Goal: Task Accomplishment & Management: Use online tool/utility

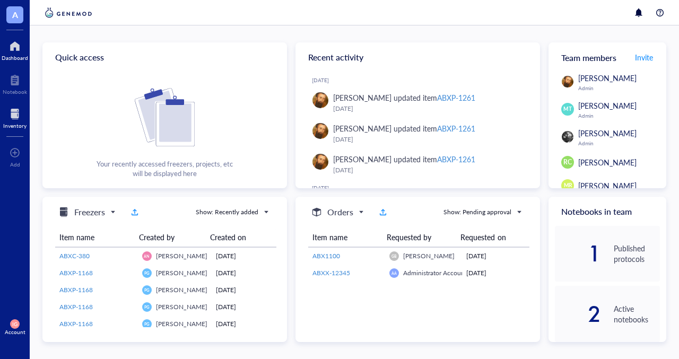
click at [13, 111] on div at bounding box center [14, 114] width 23 height 17
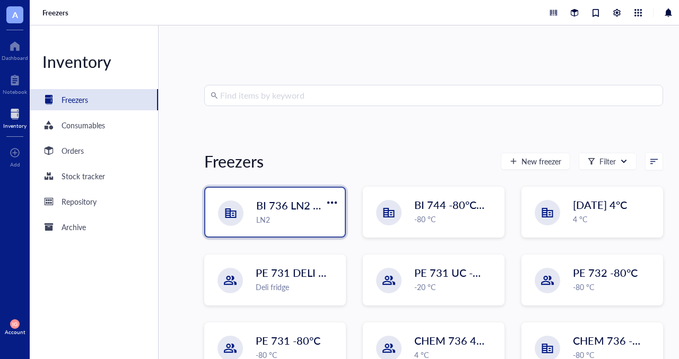
click at [267, 199] on span "BI 736 LN2 Chest" at bounding box center [298, 205] width 84 height 15
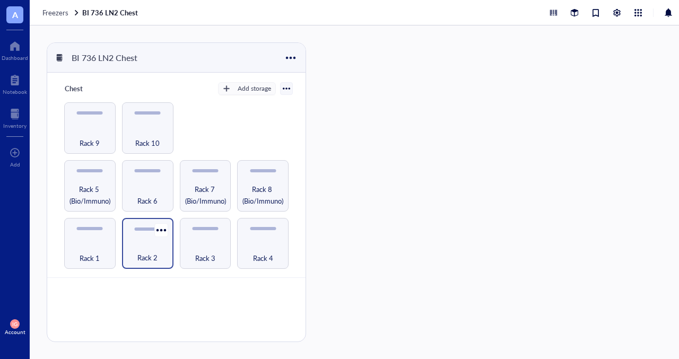
click at [145, 246] on div "Rack 2" at bounding box center [147, 251] width 41 height 23
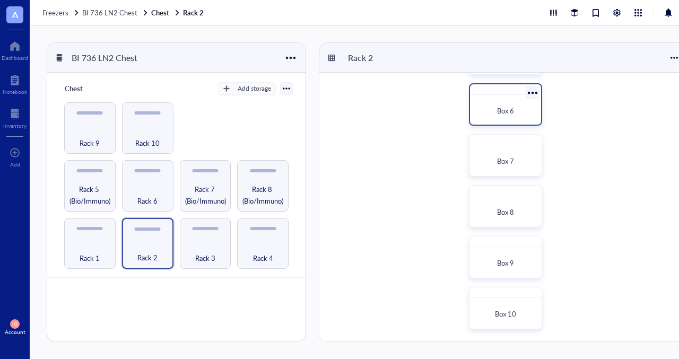
click at [500, 109] on span "Box 6" at bounding box center [505, 111] width 17 height 10
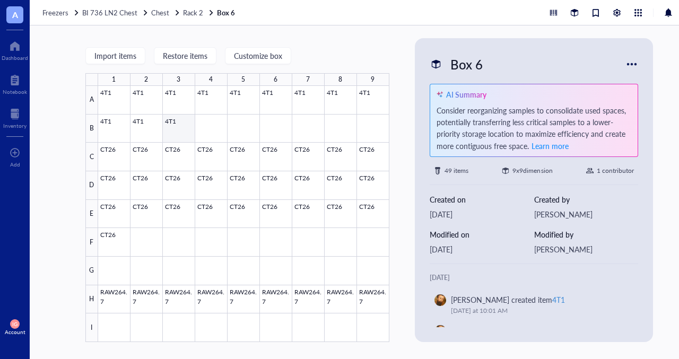
click at [171, 132] on div at bounding box center [243, 214] width 291 height 256
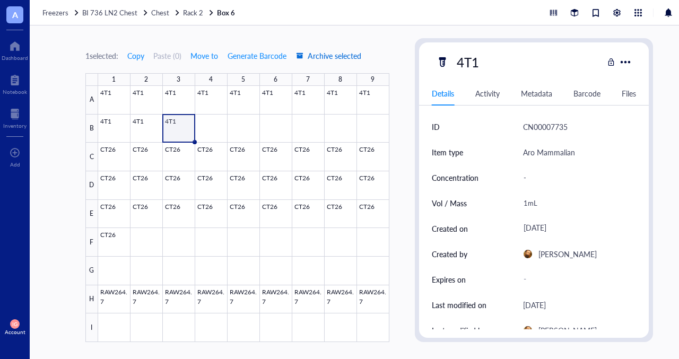
click at [346, 55] on span "Archive selected" at bounding box center [328, 55] width 65 height 8
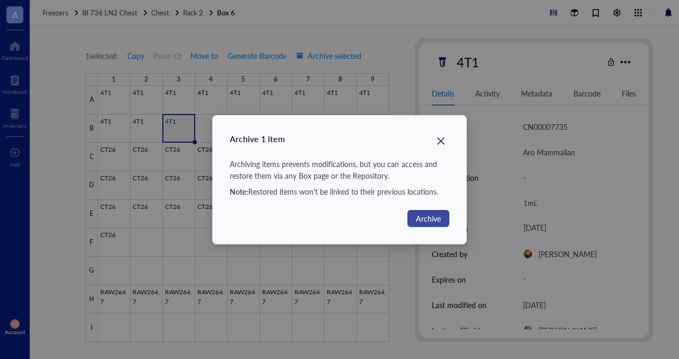
click at [435, 219] on span "Archive" at bounding box center [428, 219] width 25 height 12
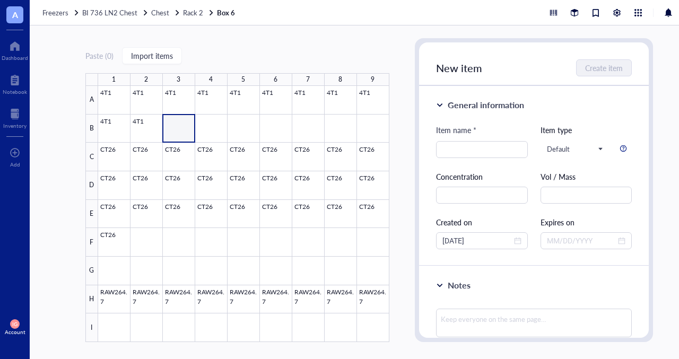
click at [396, 161] on div "Paste ( 0 ) Import items 1 2 3 4 5 6 7 8 9 A B C D E F G H I 4T1 4T1 4T1 4T1 4T…" at bounding box center [369, 192] width 679 height 334
